Goal: Task Accomplishment & Management: Complete application form

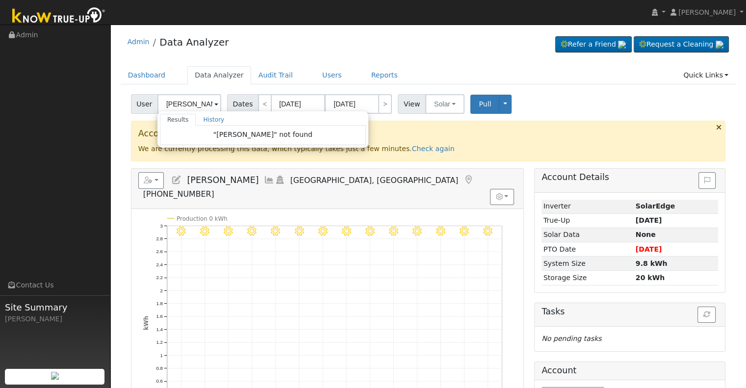
drag, startPoint x: 175, startPoint y: 106, endPoint x: 154, endPoint y: 109, distance: 20.9
click at [154, 109] on div "User [PERSON_NAME] Results History "[PERSON_NAME]" not found Enter text to sear…" at bounding box center [177, 104] width 93 height 20
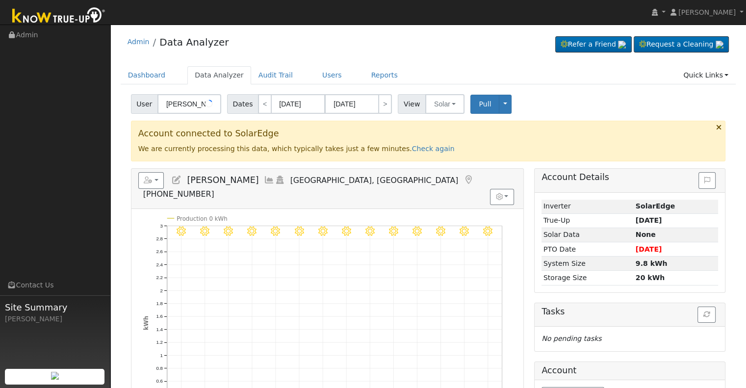
click at [171, 104] on input "[PERSON_NAME]" at bounding box center [189, 104] width 64 height 20
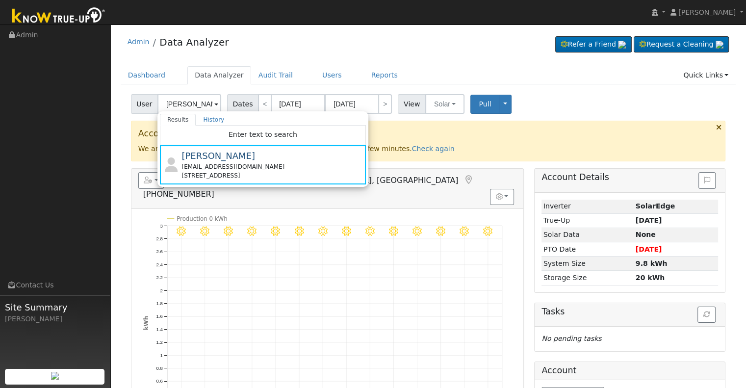
click at [171, 104] on input "[PERSON_NAME]" at bounding box center [189, 104] width 64 height 20
click at [171, 104] on input "Linda Bras" at bounding box center [189, 104] width 64 height 20
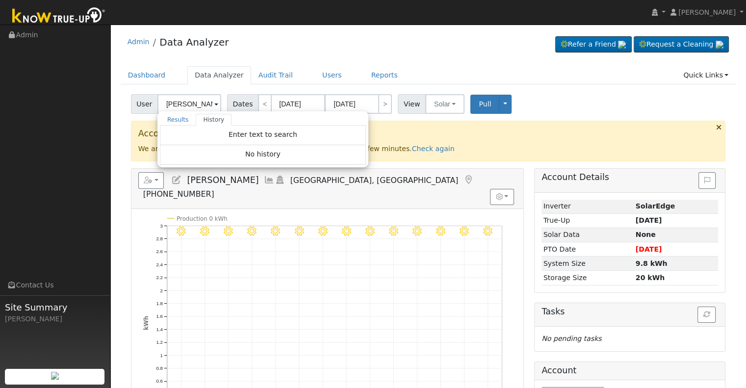
click at [195, 104] on input "armenta" at bounding box center [189, 104] width 64 height 20
click at [195, 104] on input "[PERSON_NAME]" at bounding box center [189, 104] width 64 height 20
click at [195, 103] on input "[PERSON_NAME]" at bounding box center [189, 104] width 64 height 20
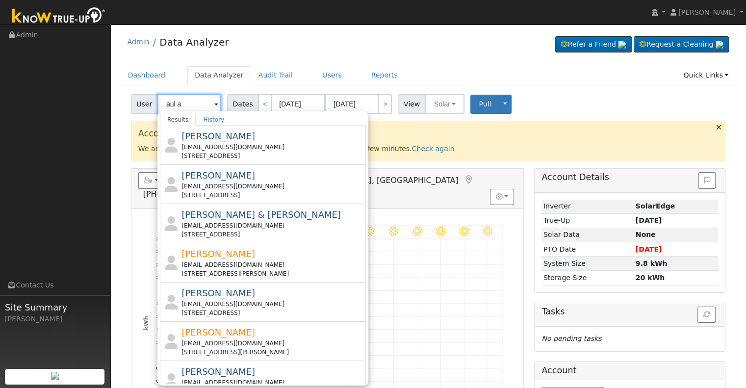
click at [189, 104] on input "aul a" at bounding box center [189, 104] width 64 height 20
paste input ".armenta@yahoo.com"
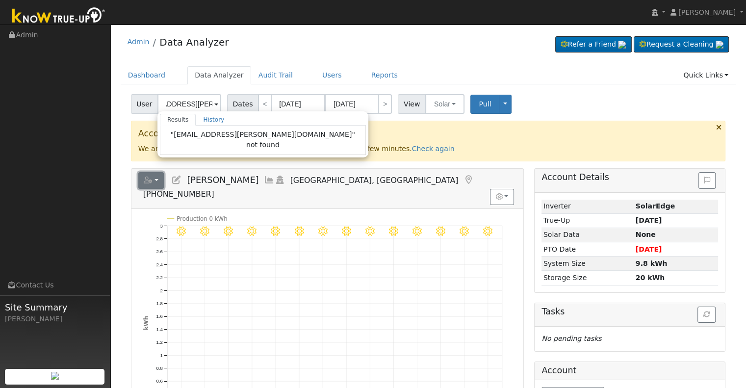
click at [145, 177] on icon "button" at bounding box center [148, 179] width 9 height 7
type input "[PERSON_NAME]"
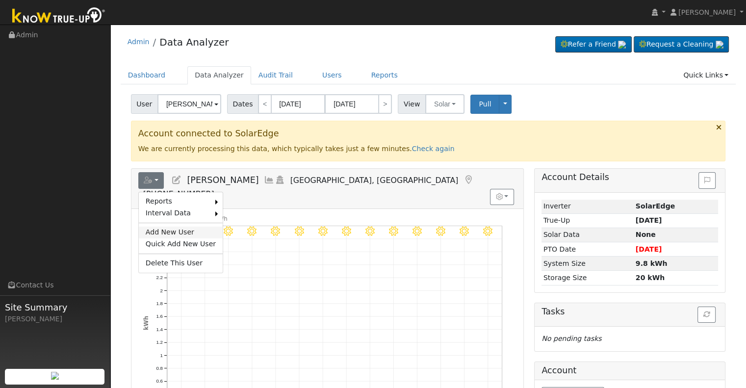
click at [161, 226] on link "Add New User" at bounding box center [181, 232] width 84 height 12
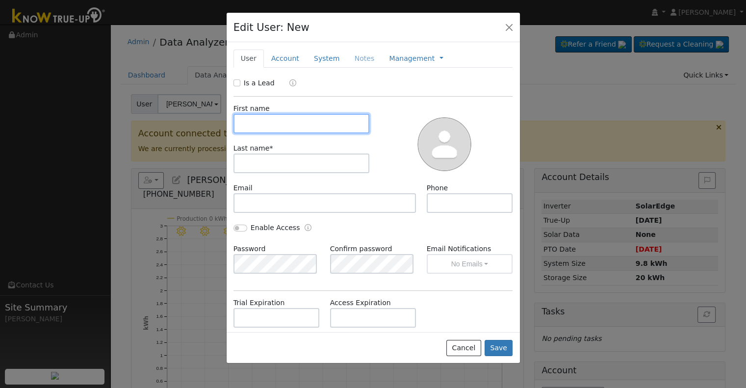
click at [277, 125] on input "text" at bounding box center [301, 124] width 136 height 20
paste input "Aul"
type input "Aul"
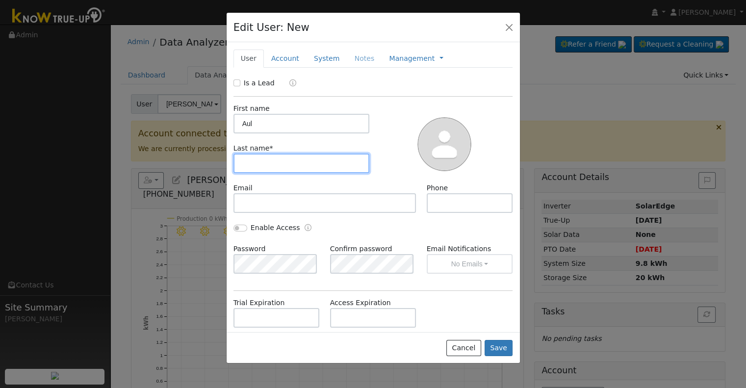
click at [279, 169] on input "text" at bounding box center [301, 163] width 136 height 20
paste input "Armenta"
type input "Armenta"
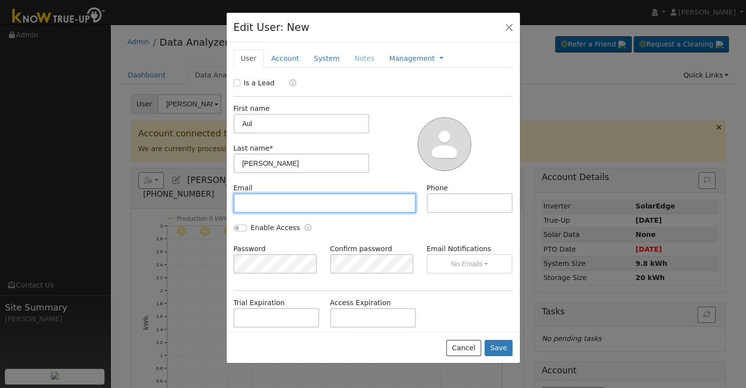
click at [273, 200] on input "text" at bounding box center [324, 203] width 183 height 20
paste input "aul.armenta@yahoo.com"
type input "aul.armenta@yahoo.com"
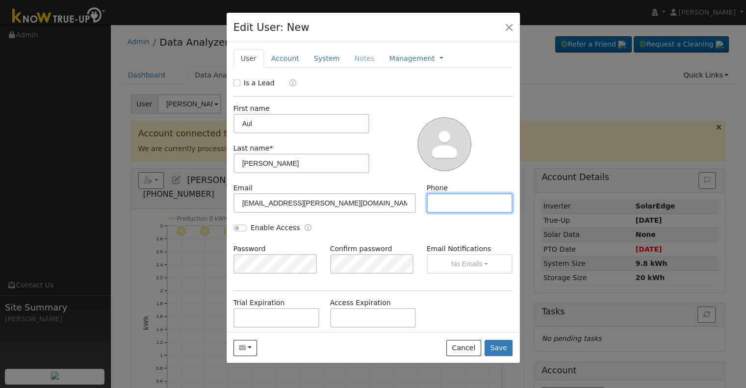
click at [478, 200] on input "text" at bounding box center [469, 203] width 86 height 20
paste input "619-841-8237"
type input "619-841-8237"
click at [289, 60] on link "Account" at bounding box center [285, 59] width 43 height 18
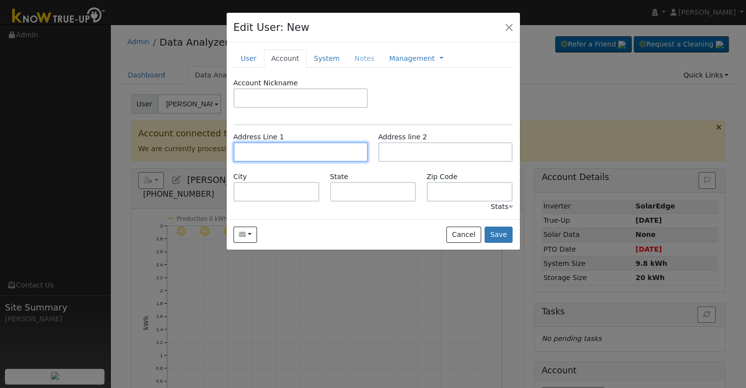
click at [289, 154] on input "text" at bounding box center [300, 152] width 134 height 20
paste input "44583 Pascual Cir"
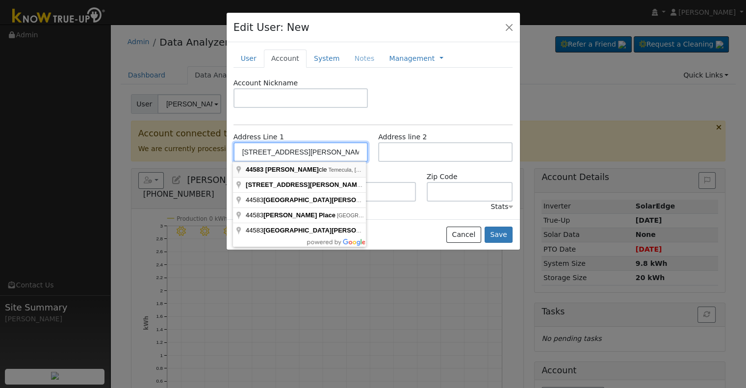
type input "44583 Pascual Circle"
type input "Temecula"
type input "CA"
type input "92592"
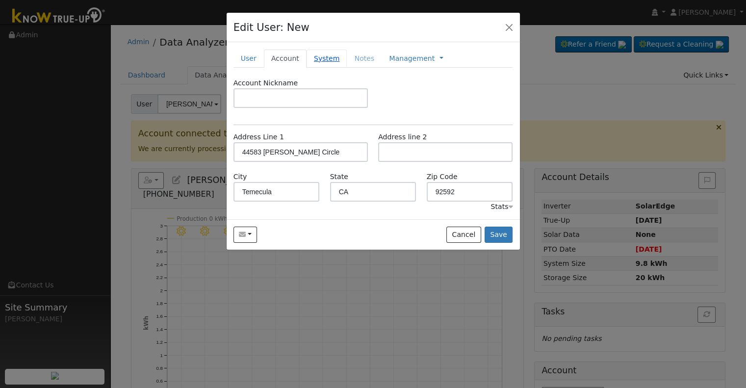
click at [320, 60] on link "System" at bounding box center [326, 59] width 41 height 18
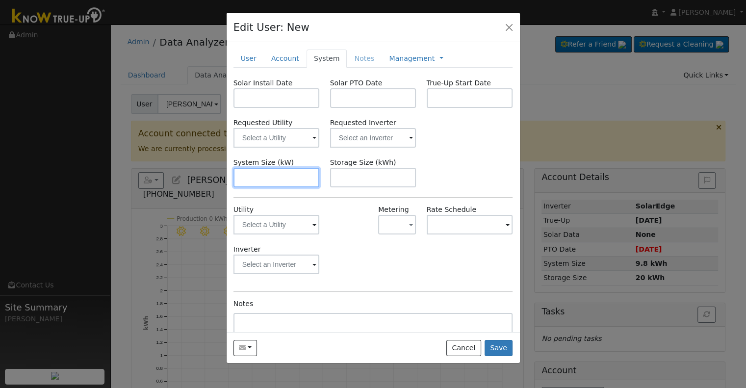
click at [282, 179] on input "text" at bounding box center [276, 178] width 86 height 20
paste input "6.370"
type input "6.4"
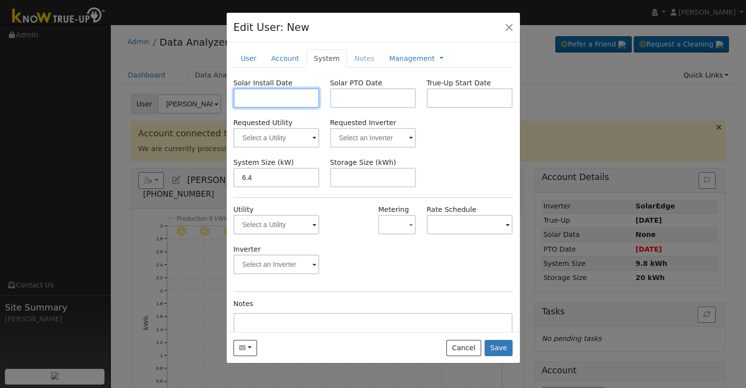
click at [262, 96] on input "text" at bounding box center [276, 98] width 86 height 20
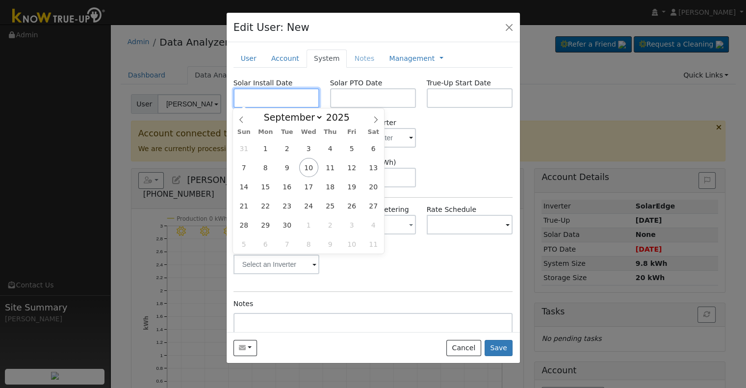
paste input "6/20/2025"
type input "06/20/2025"
select select "5"
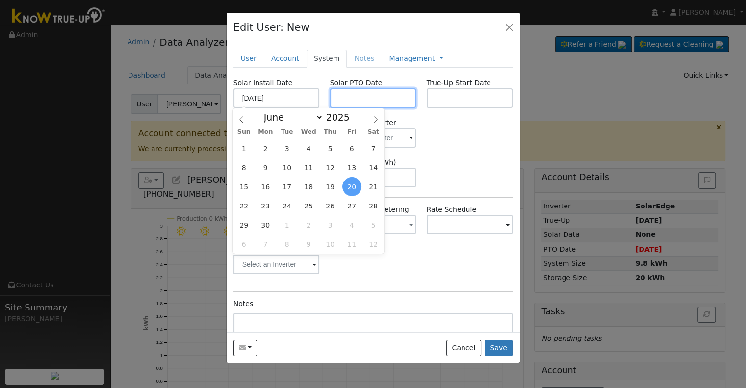
click at [388, 96] on input "text" at bounding box center [373, 98] width 86 height 20
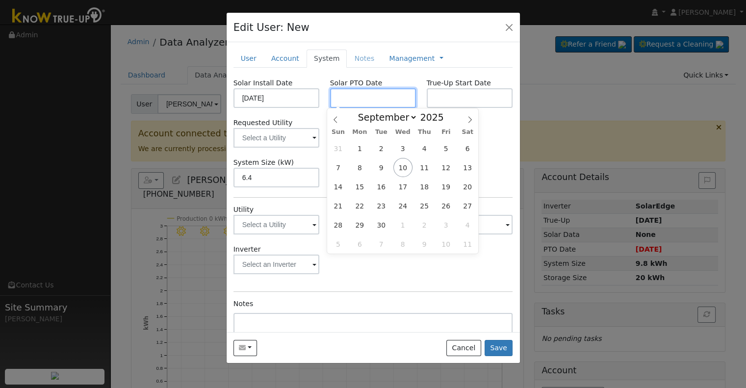
paste input "8/21/2025"
type input "08/21/2025"
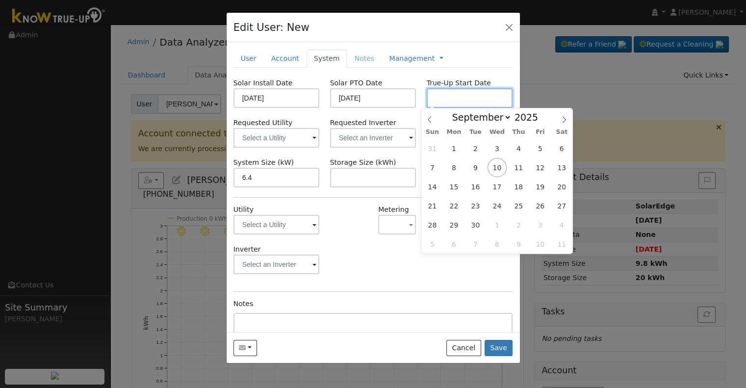
click at [438, 96] on input "text" at bounding box center [469, 98] width 86 height 20
paste input "8/21/2025"
type input "08/21/2025"
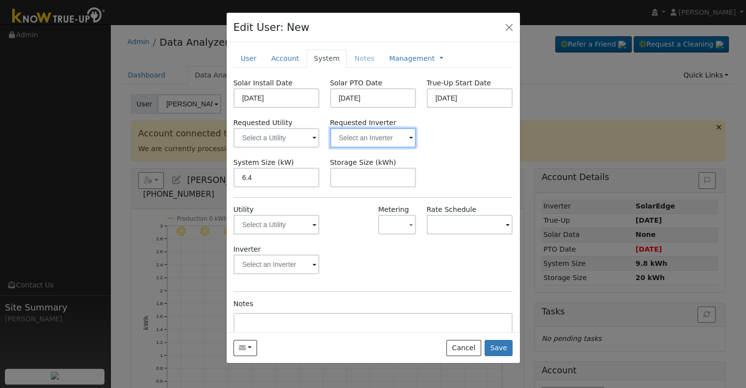
click at [372, 139] on input "text" at bounding box center [373, 138] width 86 height 20
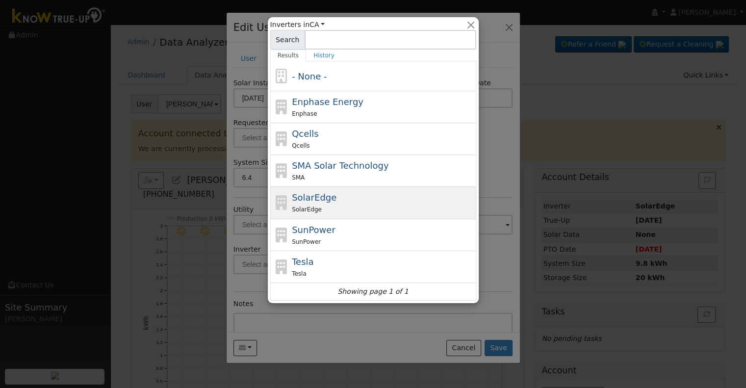
click at [354, 200] on div "SolarEdge SolarEdge" at bounding box center [383, 203] width 182 height 24
type input "SolarEdge"
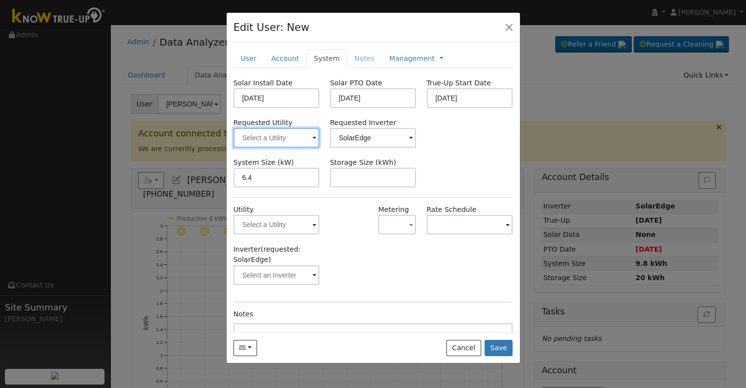
click at [267, 141] on input "text" at bounding box center [276, 138] width 86 height 20
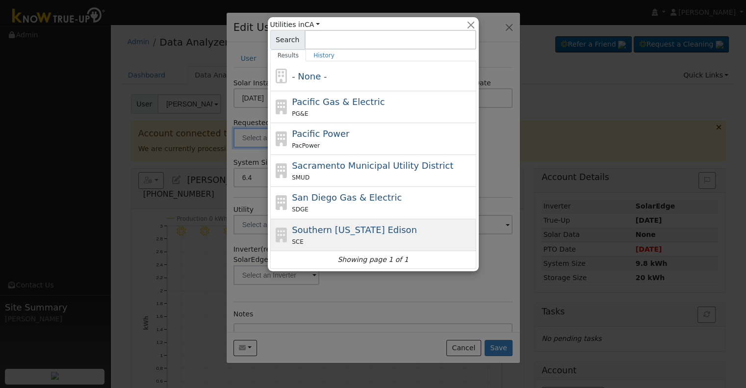
click at [339, 234] on div "Southern California Edison SCE" at bounding box center [383, 235] width 182 height 24
type input "Southern California Edison"
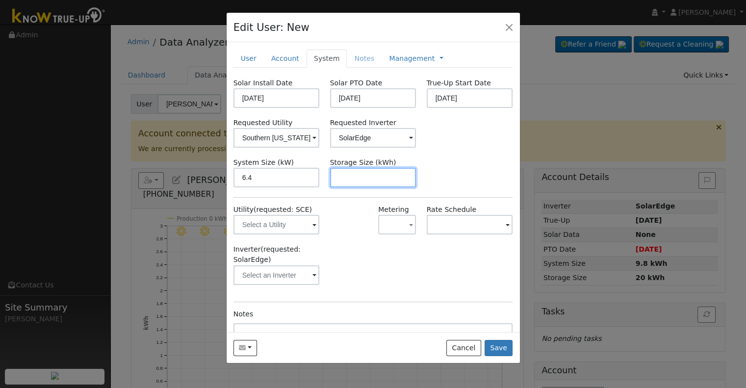
click at [334, 175] on input "text" at bounding box center [373, 178] width 86 height 20
paste input "20.00"
type input "20"
click at [392, 62] on link "Management" at bounding box center [412, 58] width 46 height 10
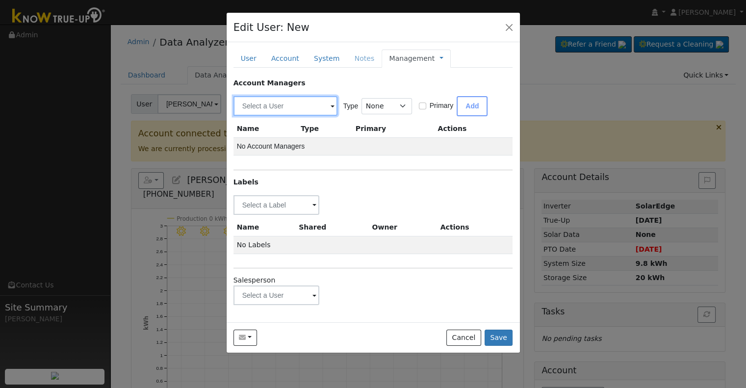
click at [290, 106] on input "text" at bounding box center [285, 106] width 104 height 20
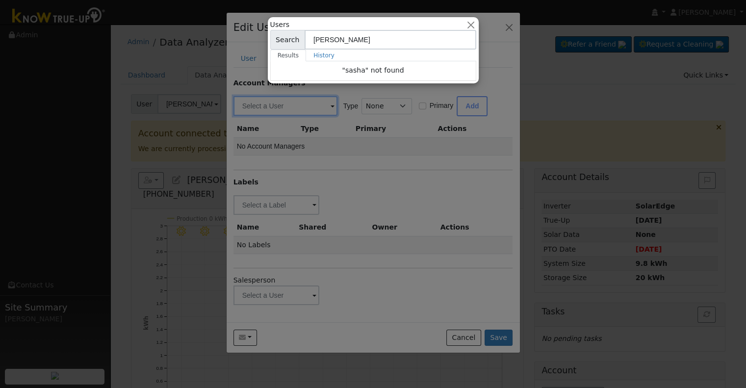
type input "sasha"
click at [368, 174] on div at bounding box center [373, 194] width 746 height 388
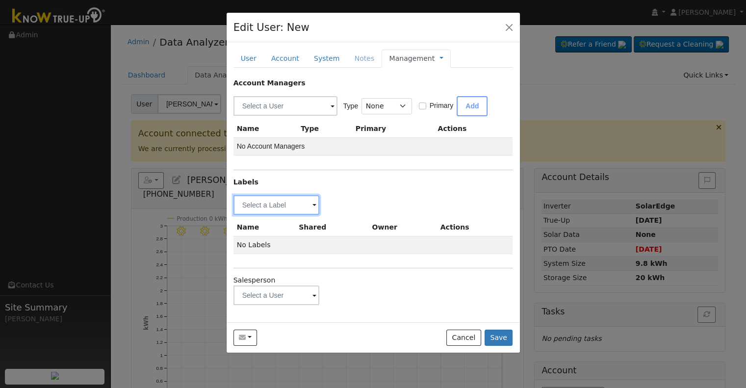
click at [268, 200] on input "text" at bounding box center [276, 205] width 86 height 20
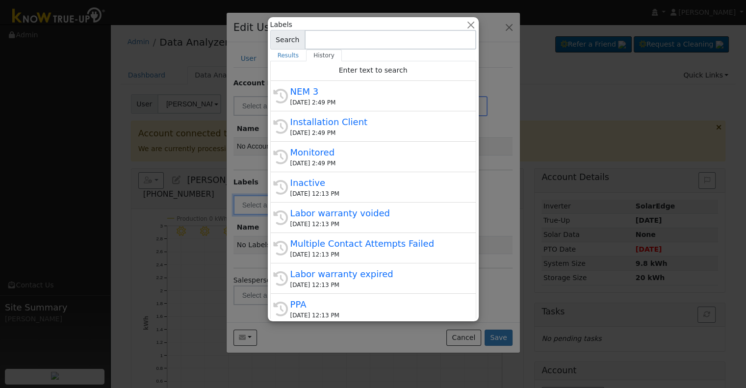
click at [502, 216] on div at bounding box center [373, 194] width 746 height 388
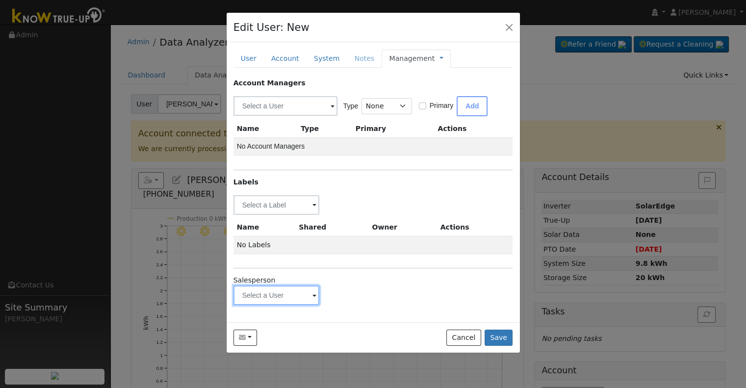
drag, startPoint x: 261, startPoint y: 284, endPoint x: 262, endPoint y: 290, distance: 6.0
click at [262, 289] on input "text" at bounding box center [276, 295] width 86 height 20
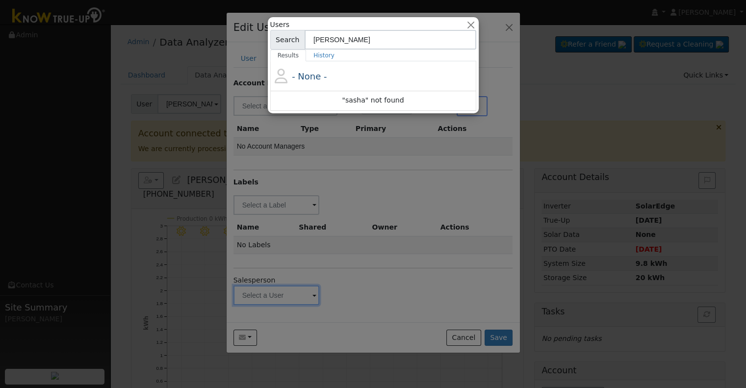
type input "sasha"
click at [380, 284] on div at bounding box center [373, 194] width 746 height 388
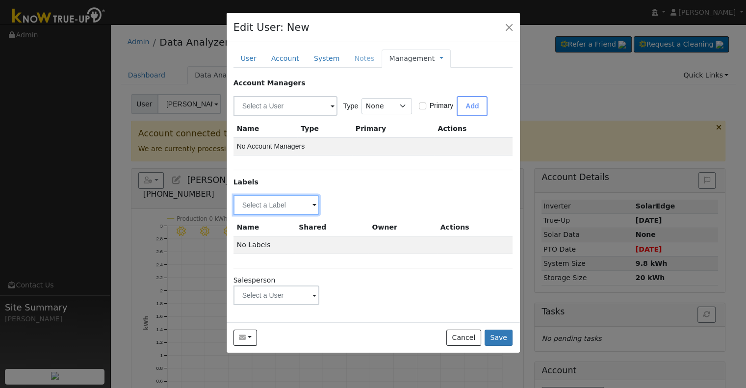
click at [280, 208] on input "text" at bounding box center [276, 205] width 86 height 20
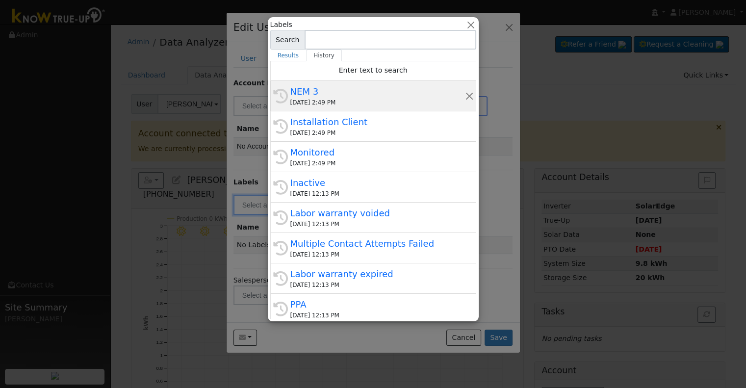
click at [358, 90] on div "NEM 3" at bounding box center [377, 91] width 175 height 13
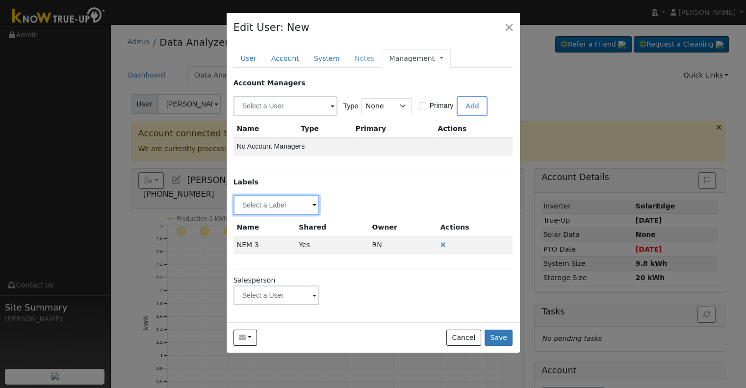
click at [248, 204] on input "text" at bounding box center [276, 205] width 86 height 20
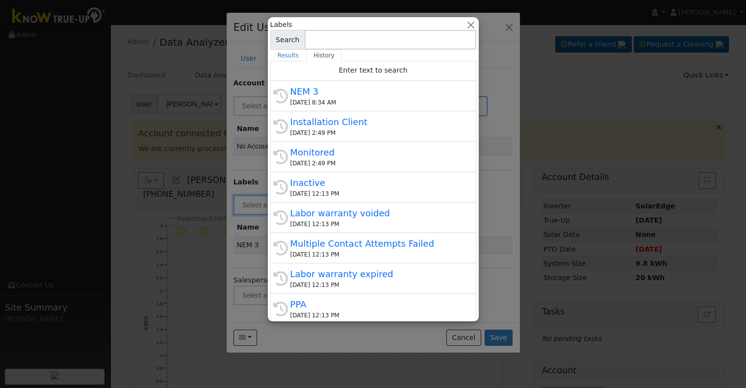
click at [349, 136] on div "09/10/2025 2:49 PM" at bounding box center [377, 132] width 175 height 9
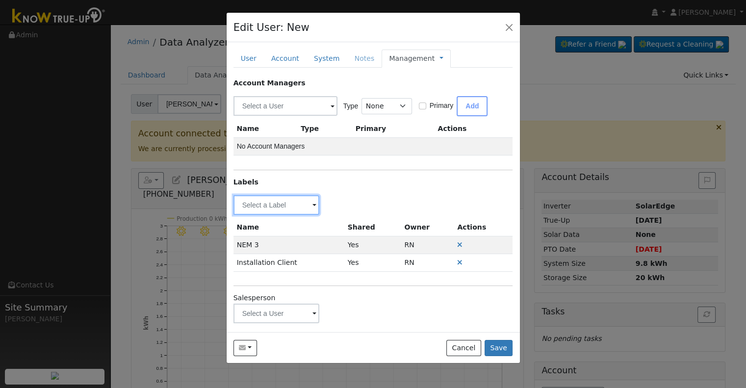
click at [256, 203] on input "text" at bounding box center [276, 205] width 86 height 20
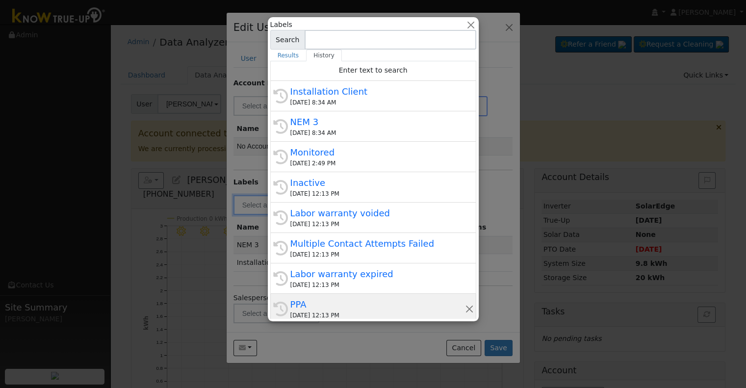
click at [333, 301] on div "PPA" at bounding box center [377, 304] width 175 height 13
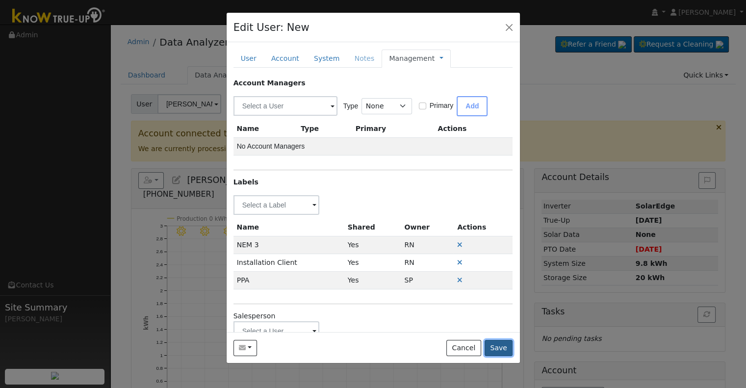
click at [498, 349] on button "Save" at bounding box center [498, 348] width 28 height 17
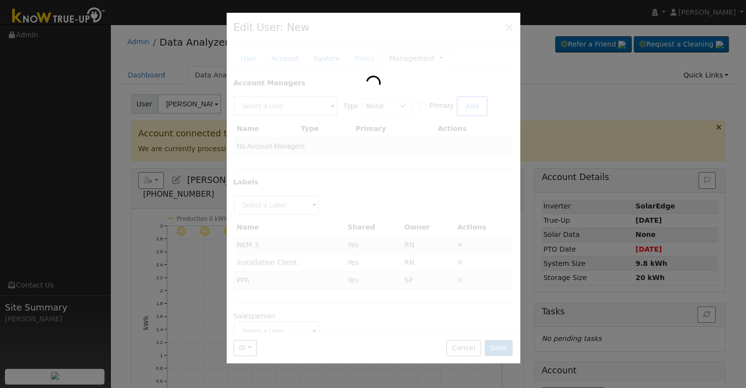
type input "Aul Armenta"
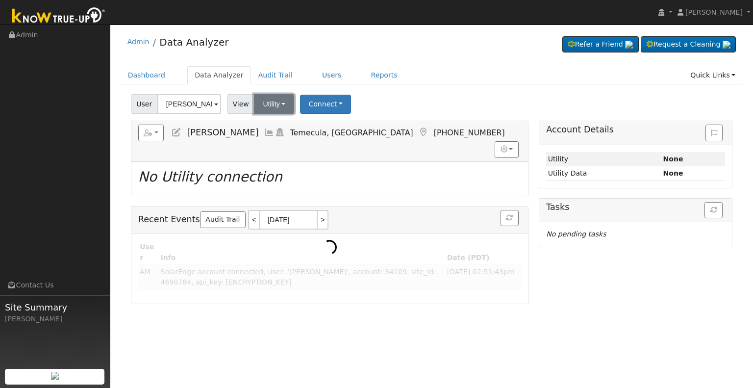
click at [266, 101] on button "Utility" at bounding box center [274, 104] width 40 height 20
click at [275, 139] on link "Solar" at bounding box center [286, 140] width 68 height 14
click at [312, 107] on button "Connect" at bounding box center [325, 104] width 51 height 19
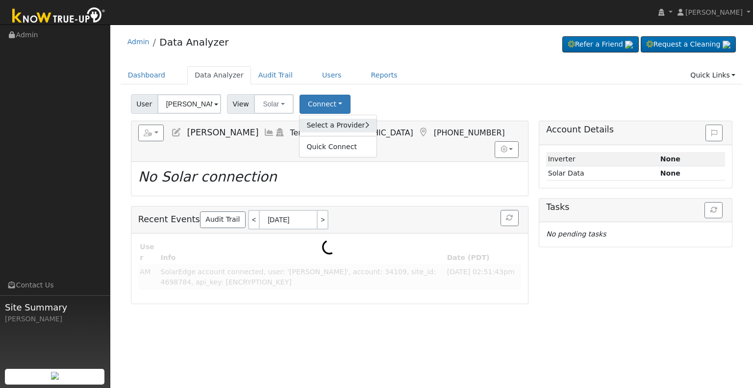
click at [324, 129] on link "Select a Provider" at bounding box center [338, 126] width 76 height 14
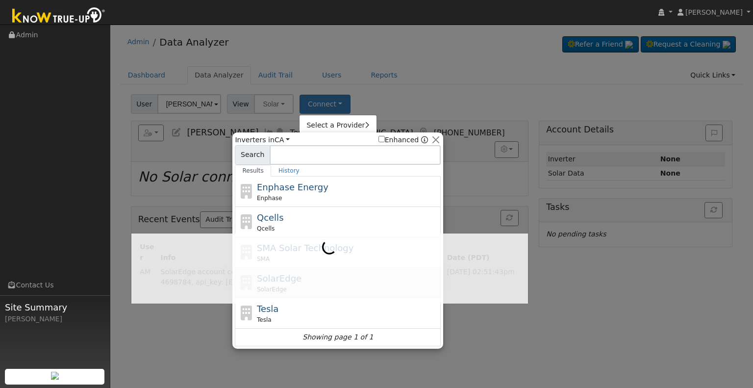
click at [282, 280] on span "SolarEdge" at bounding box center [279, 278] width 45 height 10
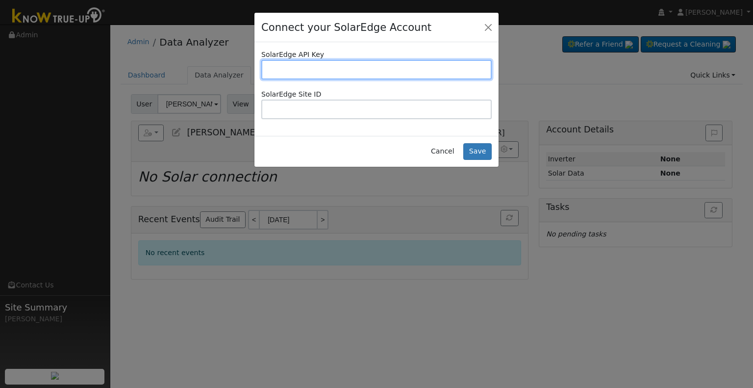
click at [419, 72] on input "text" at bounding box center [376, 70] width 230 height 20
paste input "M2655ESDU7TBL8LDCX7ZIVZAG2IRWGDO"
type input "M2655ESDU7TBL8LDCX7ZIVZAG2IRWGDO"
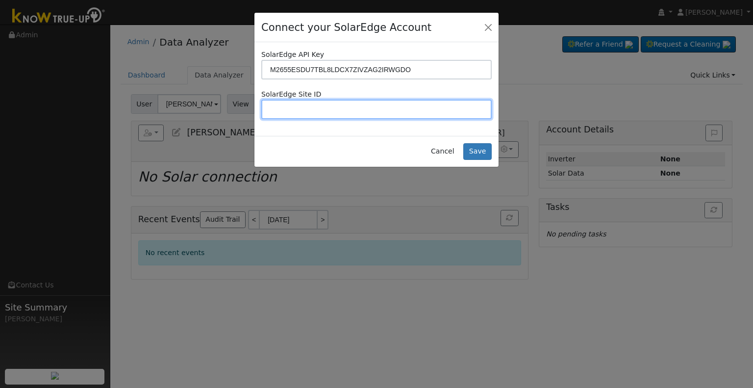
click at [427, 105] on input "text" at bounding box center [376, 110] width 230 height 20
paste input "4719986"
type input "4719986"
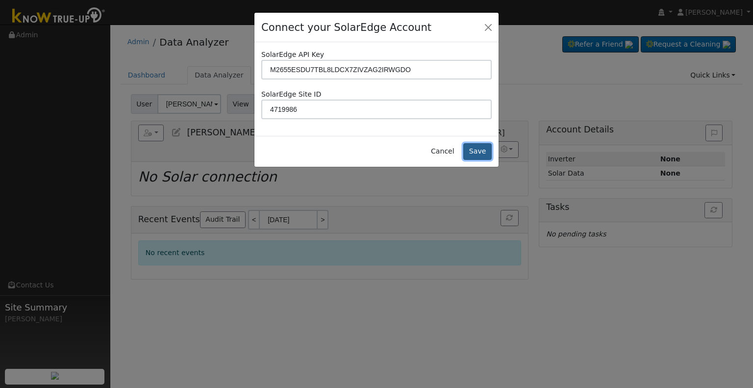
click at [486, 150] on button "Save" at bounding box center [477, 151] width 28 height 17
